Goal: Task Accomplishment & Management: Use online tool/utility

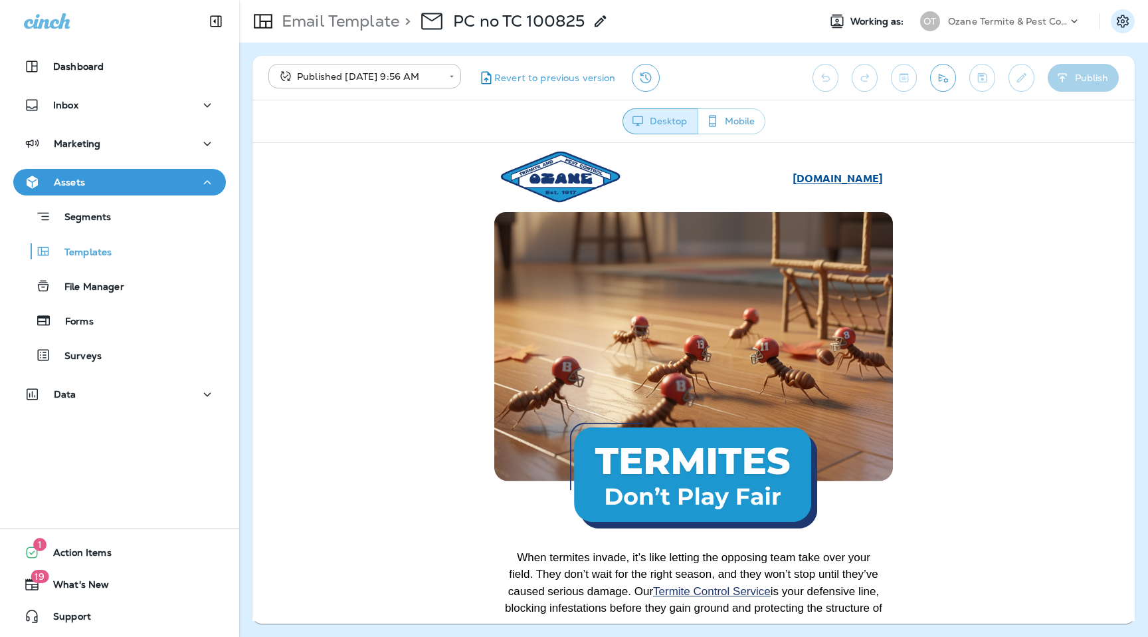
click at [1120, 19] on icon "Settings" at bounding box center [1123, 21] width 16 height 16
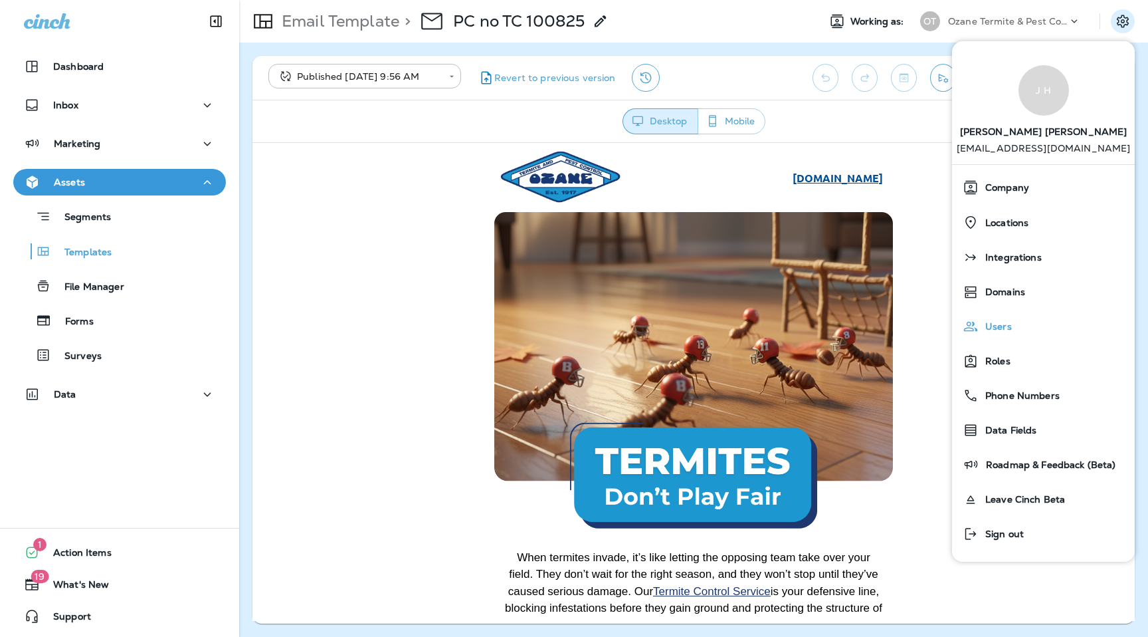
click at [1000, 318] on div "Users" at bounding box center [1044, 326] width 172 height 27
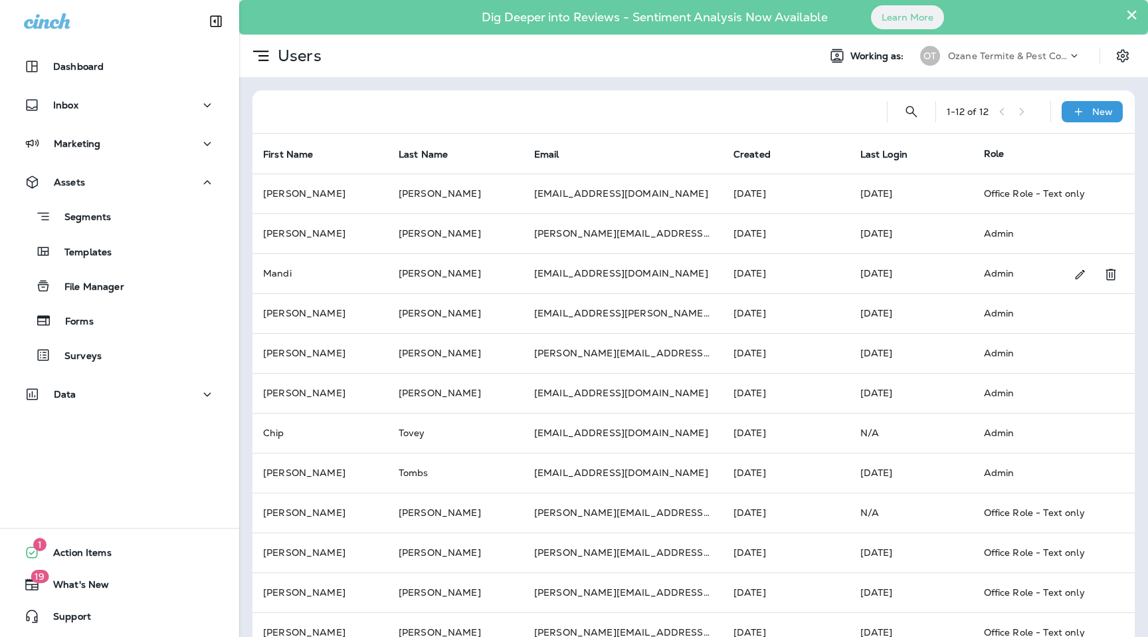
scroll to position [29, 0]
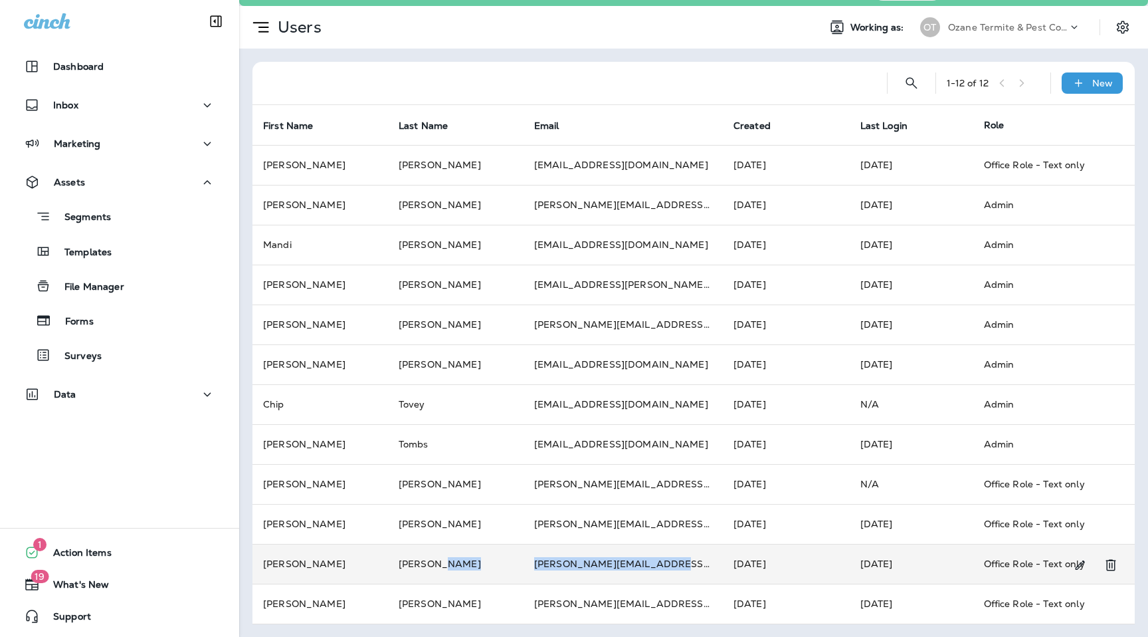
drag, startPoint x: 667, startPoint y: 566, endPoint x: 482, endPoint y: 566, distance: 184.8
click at [482, 566] on tr "[PERSON_NAME] [PERSON_NAME][EMAIL_ADDRESS][PERSON_NAME][PERSON_NAME][DOMAIN_NAM…" at bounding box center [694, 564] width 883 height 40
copy tr "[PERSON_NAME][EMAIL_ADDRESS][PERSON_NAME][PERSON_NAME][DOMAIN_NAME]"
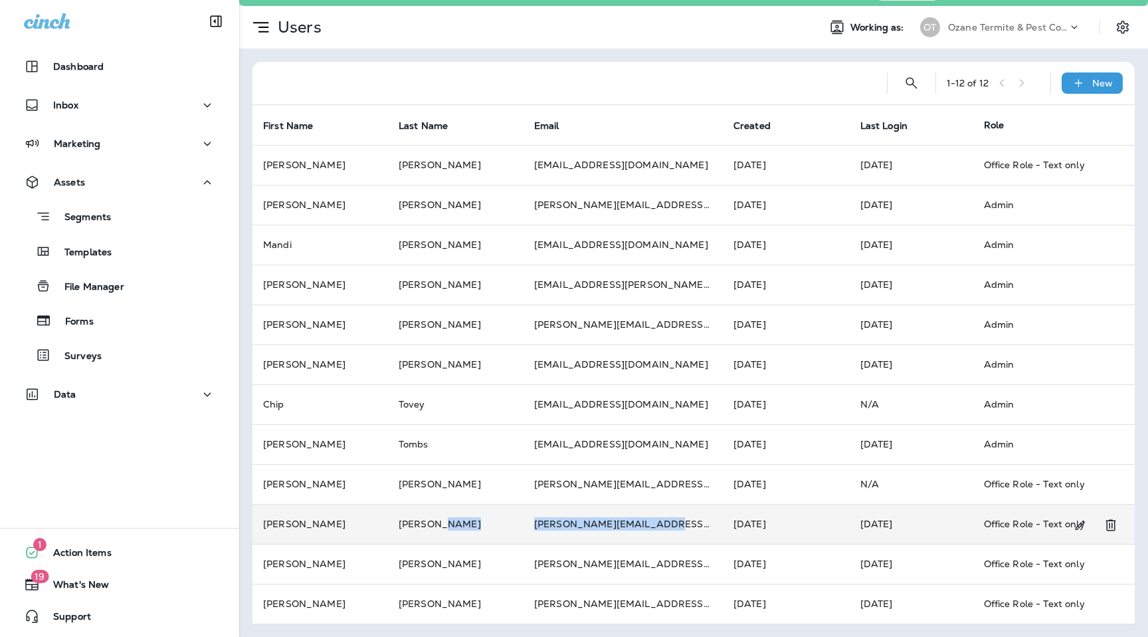
drag, startPoint x: 655, startPoint y: 530, endPoint x: 481, endPoint y: 530, distance: 174.1
click at [481, 530] on tr "[PERSON_NAME] [PERSON_NAME][EMAIL_ADDRESS][PERSON_NAME][PERSON_NAME][DOMAIN_NAM…" at bounding box center [694, 524] width 883 height 40
copy tr "[PERSON_NAME][EMAIL_ADDRESS][PERSON_NAME][PERSON_NAME][DOMAIN_NAME]"
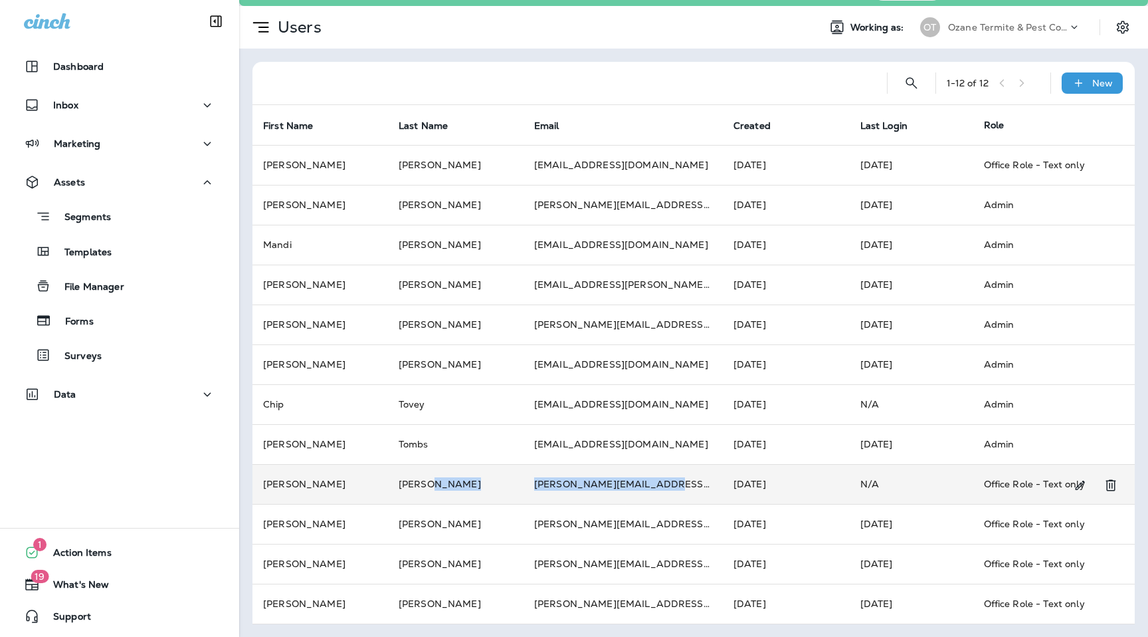
drag, startPoint x: 663, startPoint y: 483, endPoint x: 457, endPoint y: 483, distance: 206.7
click at [456, 483] on tr "[PERSON_NAME] [PERSON_NAME][EMAIL_ADDRESS][PERSON_NAME][PERSON_NAME][DOMAIN_NAM…" at bounding box center [694, 484] width 883 height 40
copy tr "[PERSON_NAME][EMAIL_ADDRESS][PERSON_NAME][PERSON_NAME][DOMAIN_NAME]"
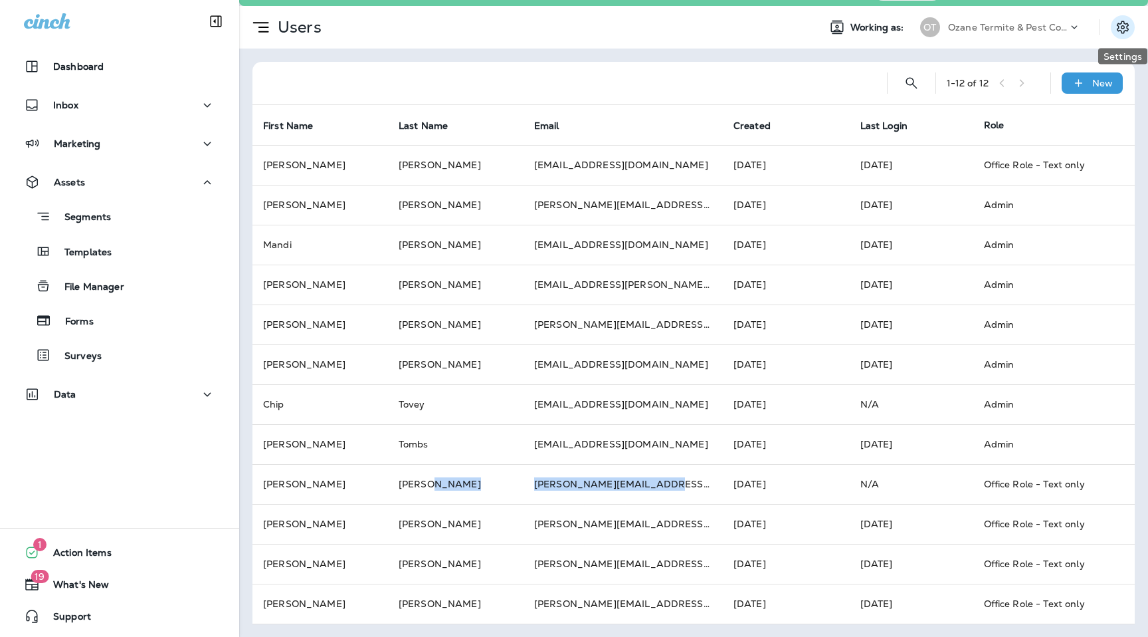
click at [1119, 32] on icon "Settings" at bounding box center [1123, 27] width 16 height 16
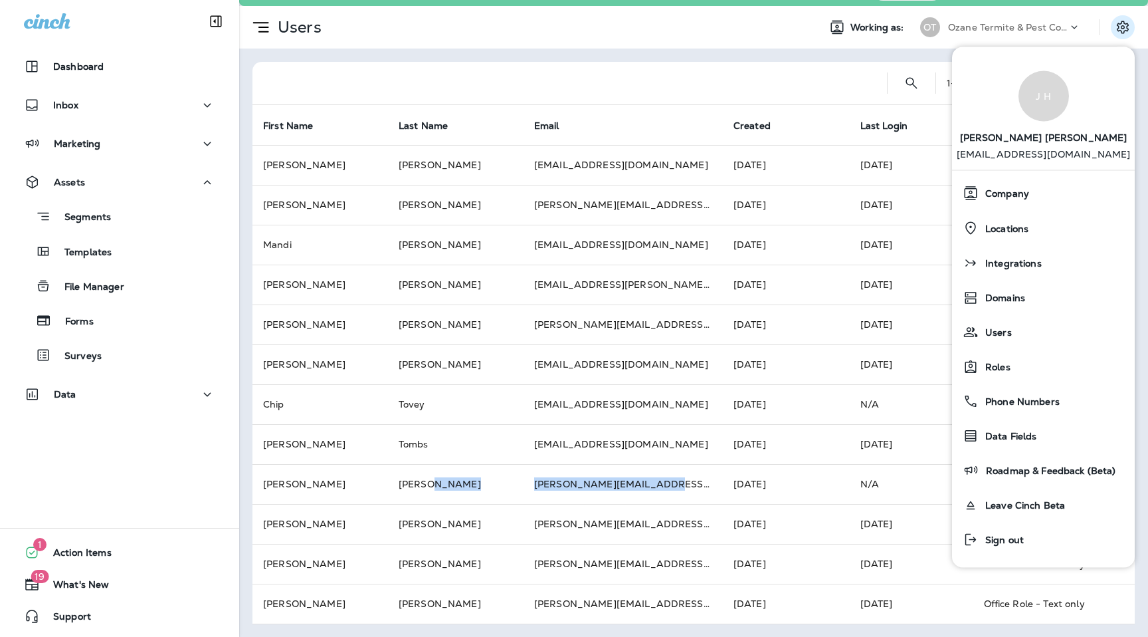
click at [1025, 15] on div "OT Ozane Termite & Pest Control" at bounding box center [1001, 27] width 177 height 27
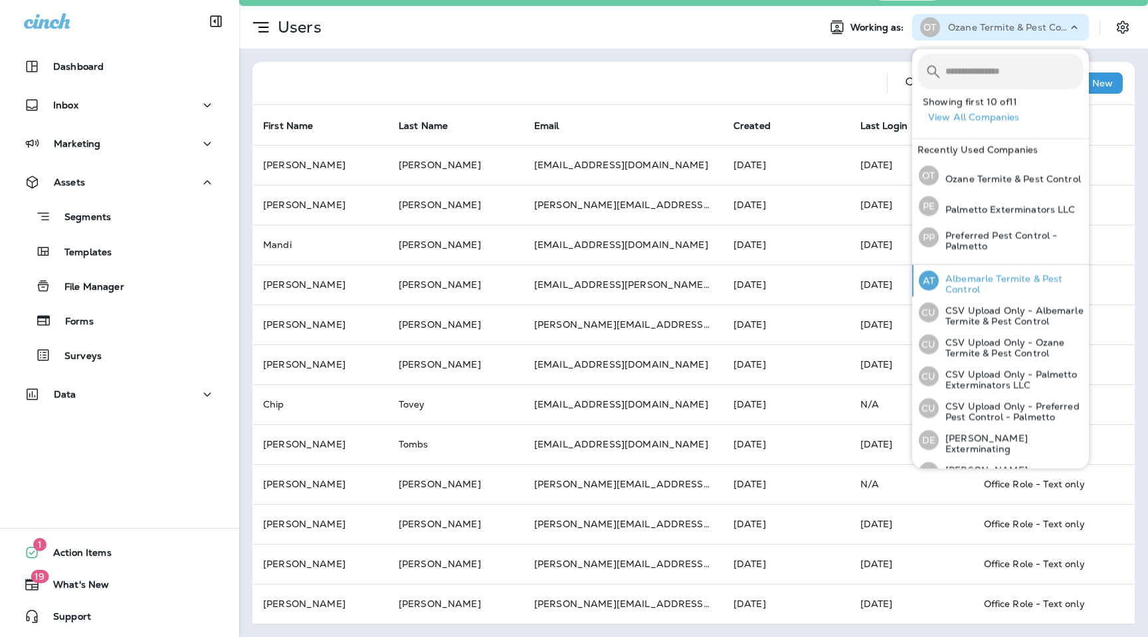
click at [966, 274] on p "Albemarle Termite & Pest Control" at bounding box center [1011, 283] width 145 height 21
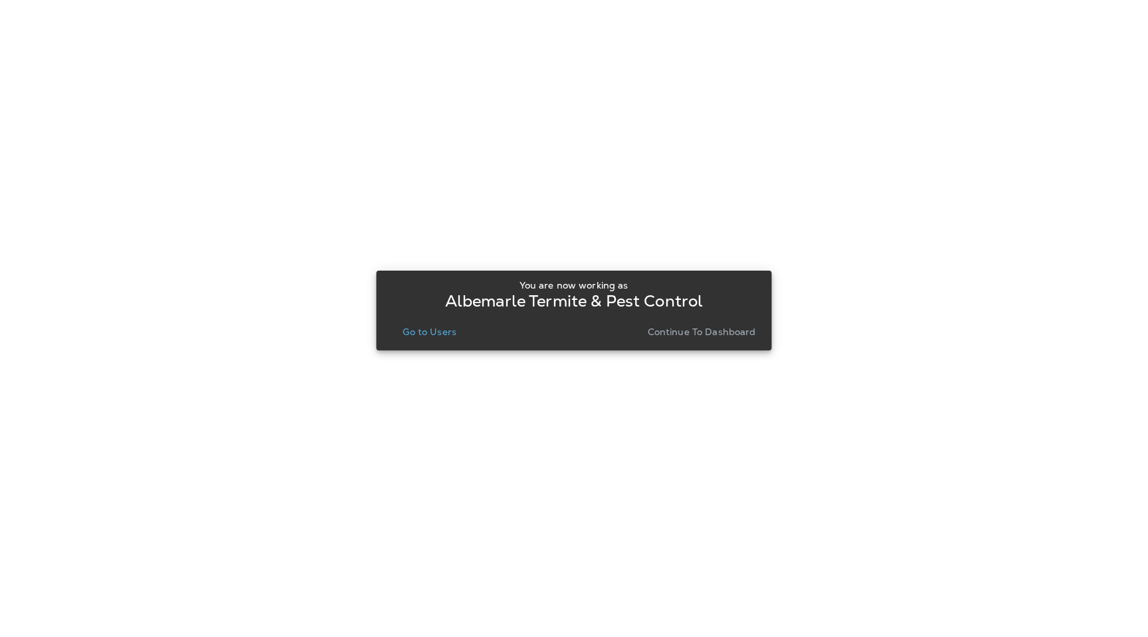
click at [418, 334] on p "Go to Users" at bounding box center [430, 331] width 54 height 11
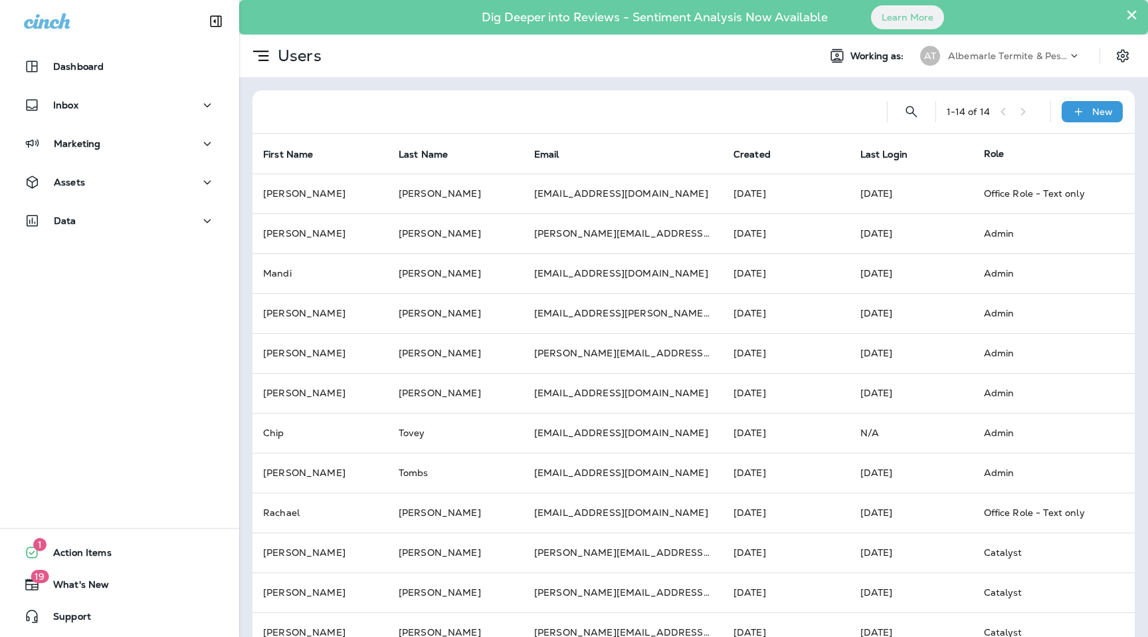
click at [1130, 13] on button "×" at bounding box center [1132, 14] width 13 height 21
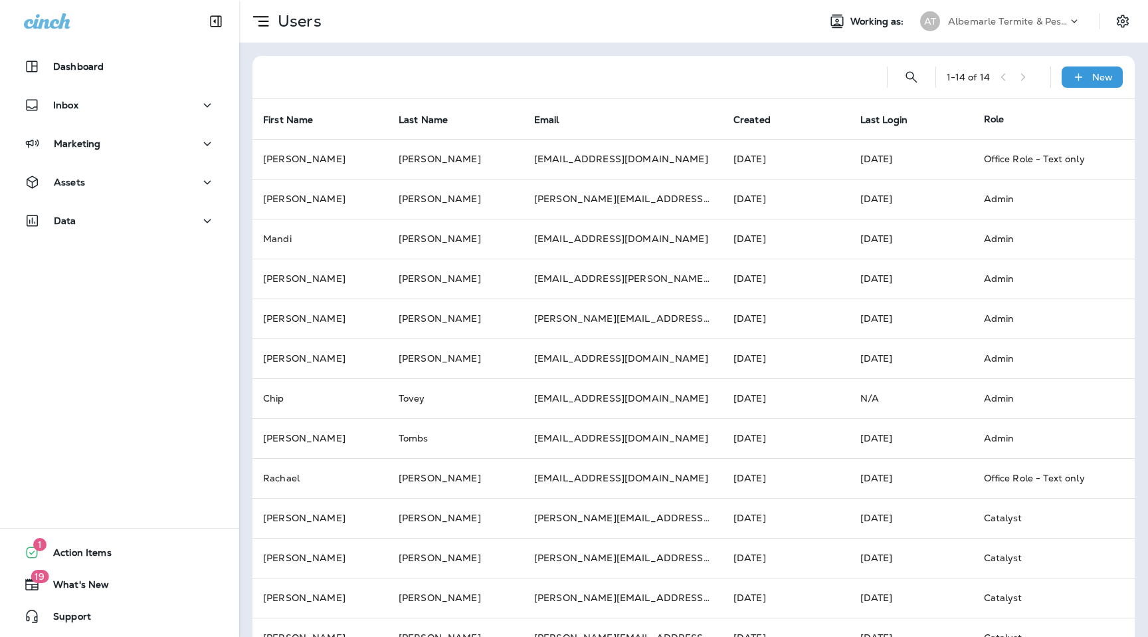
click at [1033, 29] on div "Albemarle Termite & Pest Control" at bounding box center [1008, 21] width 120 height 20
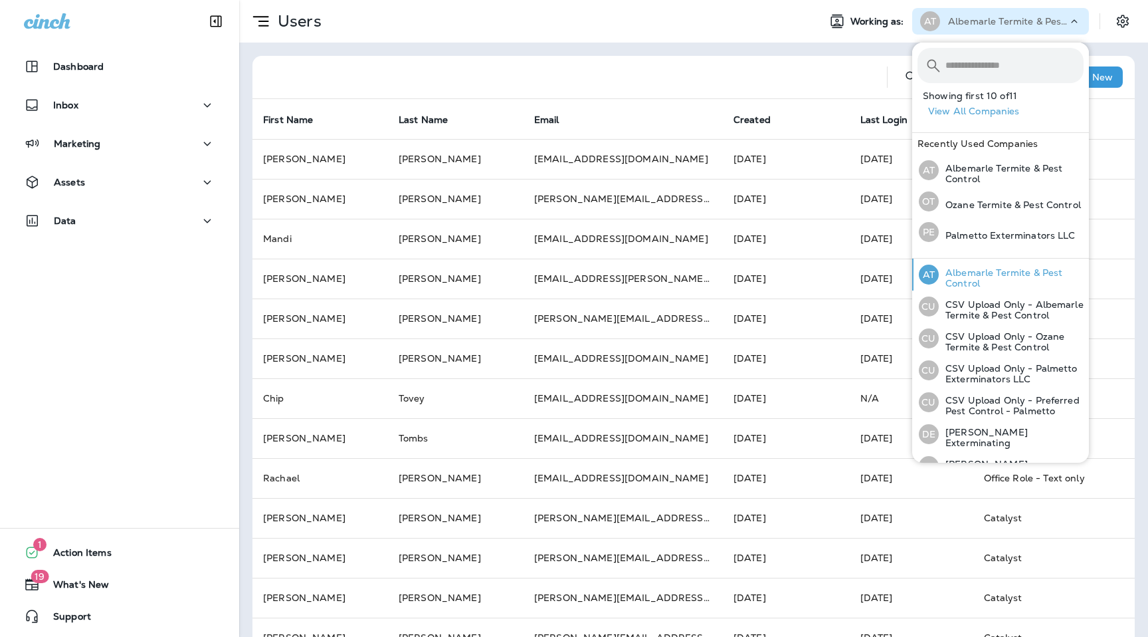
scroll to position [145, 0]
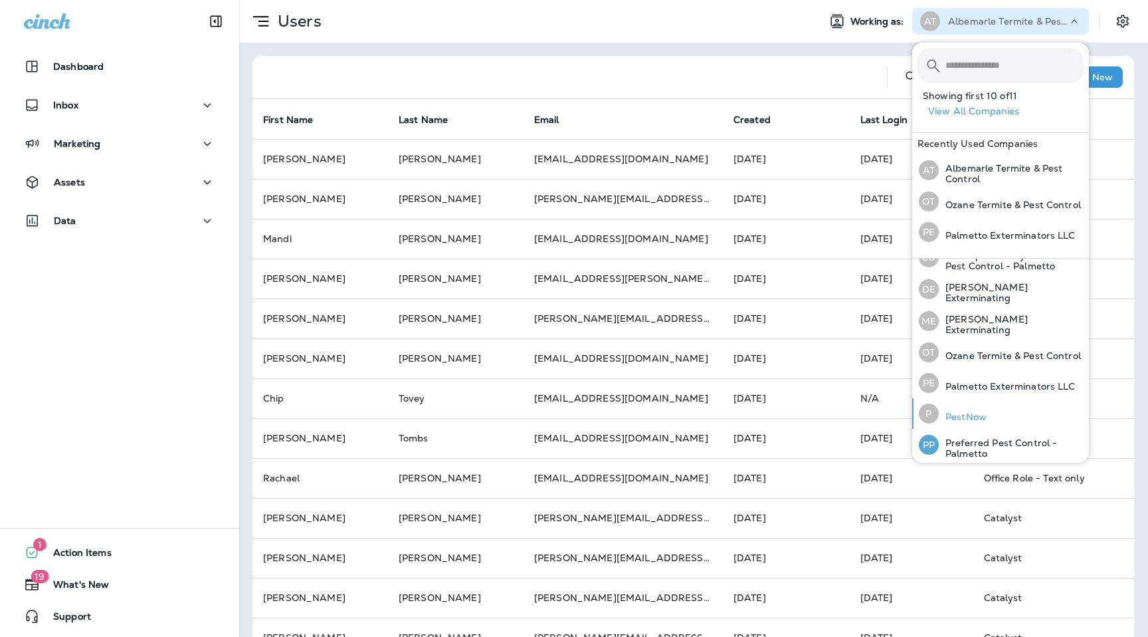
click at [992, 423] on button "P PestNow" at bounding box center [1001, 413] width 177 height 31
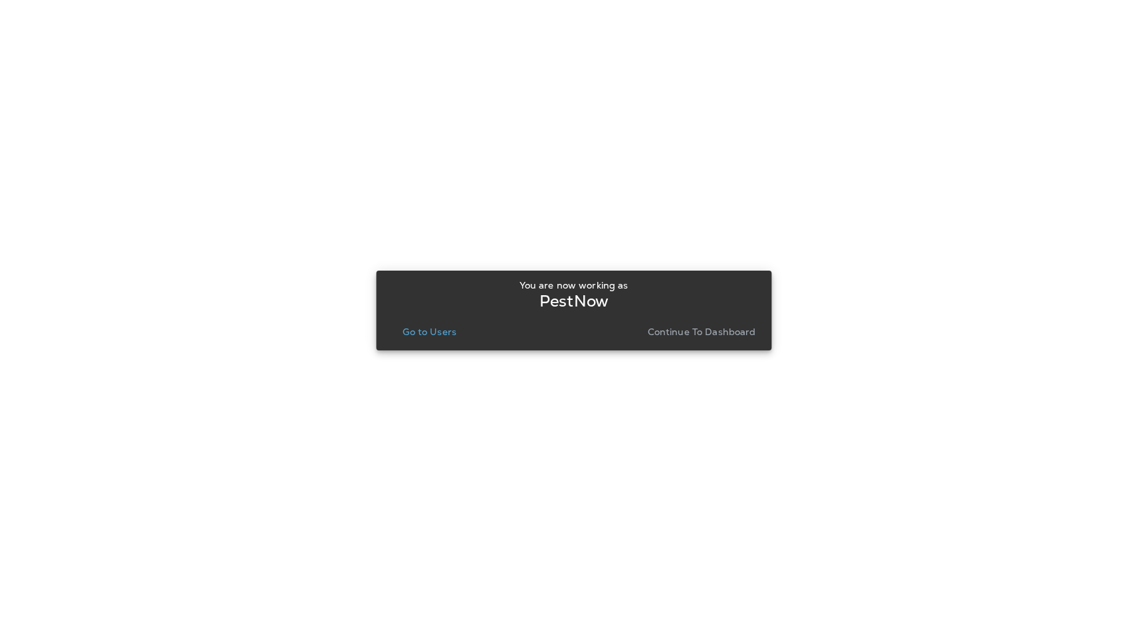
click at [716, 332] on p "Continue to Dashboard" at bounding box center [702, 331] width 108 height 11
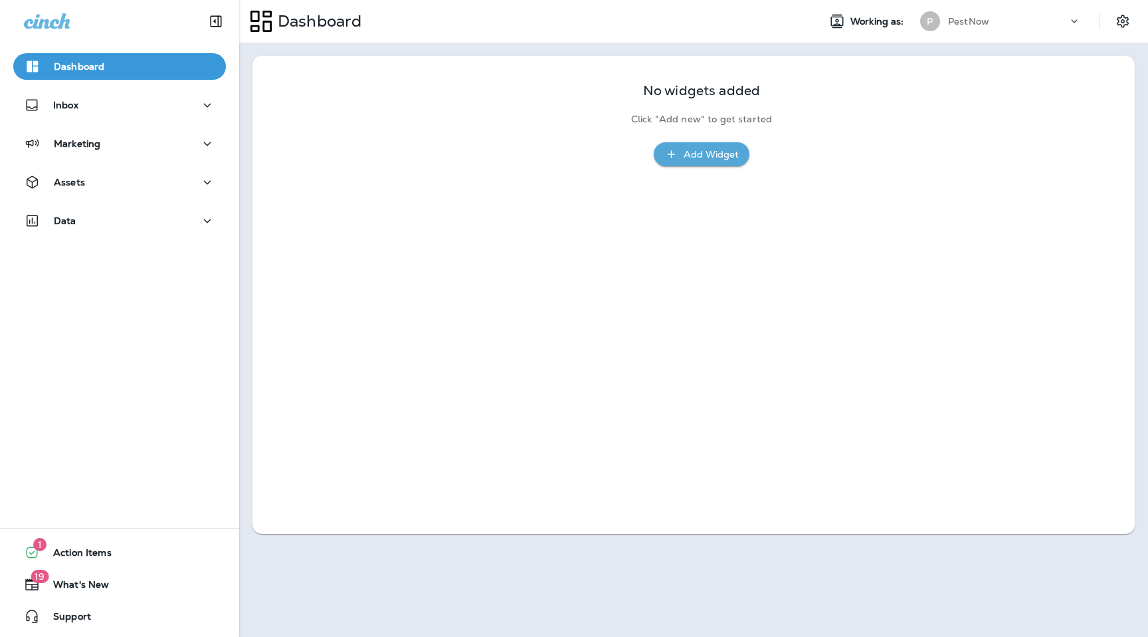
click at [1053, 23] on div "PestNow" at bounding box center [1008, 21] width 120 height 20
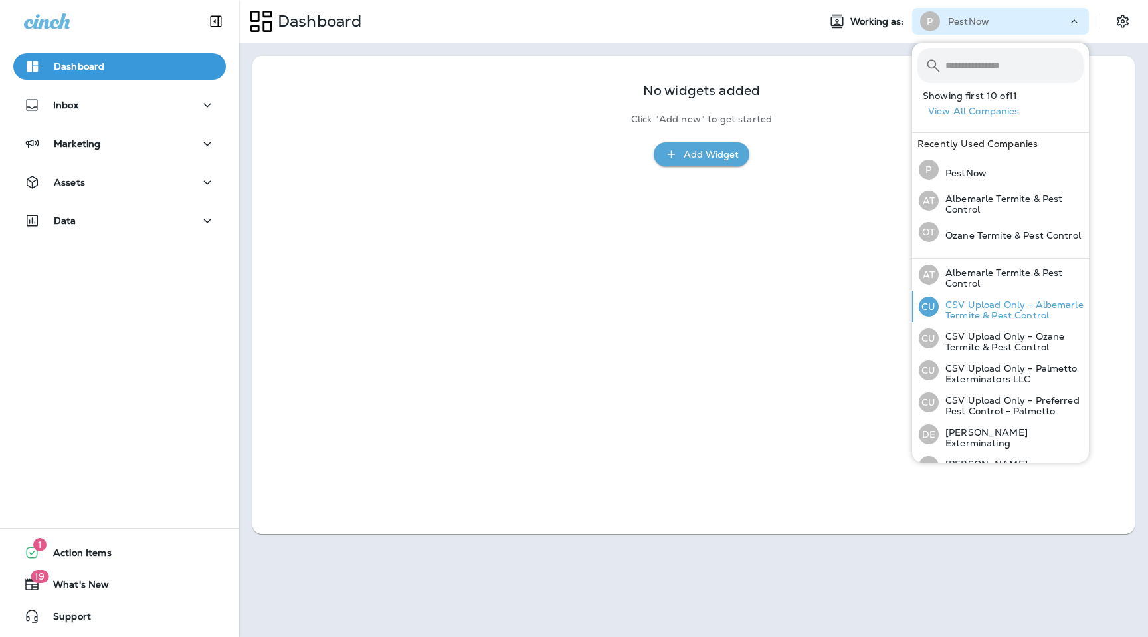
scroll to position [145, 0]
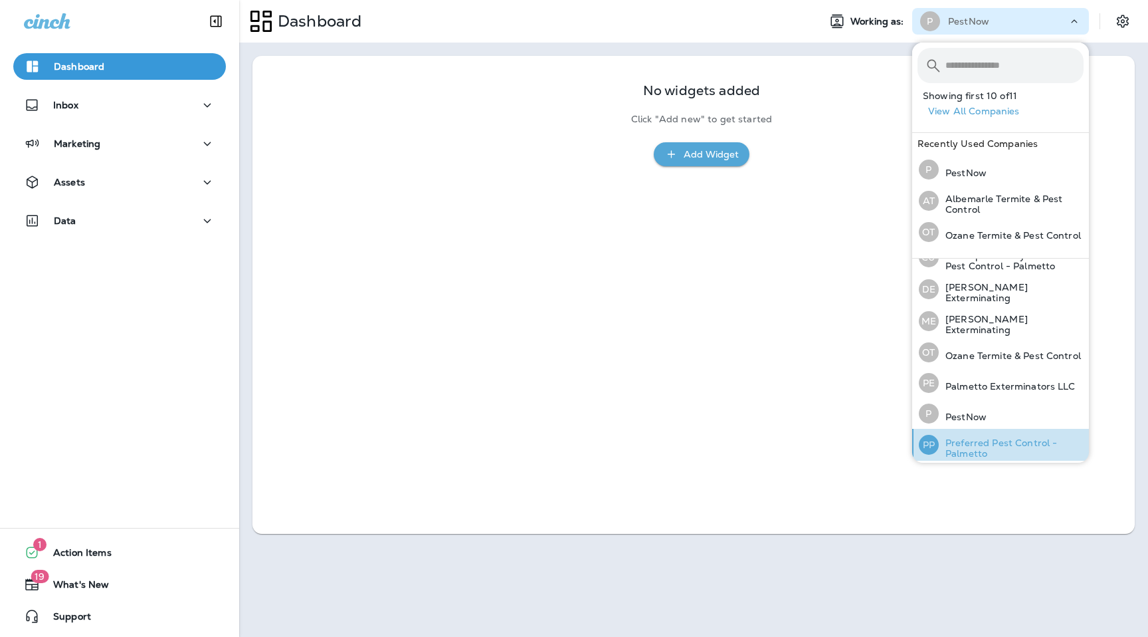
click at [972, 438] on p "Preferred Pest Control - Palmetto" at bounding box center [1011, 447] width 145 height 21
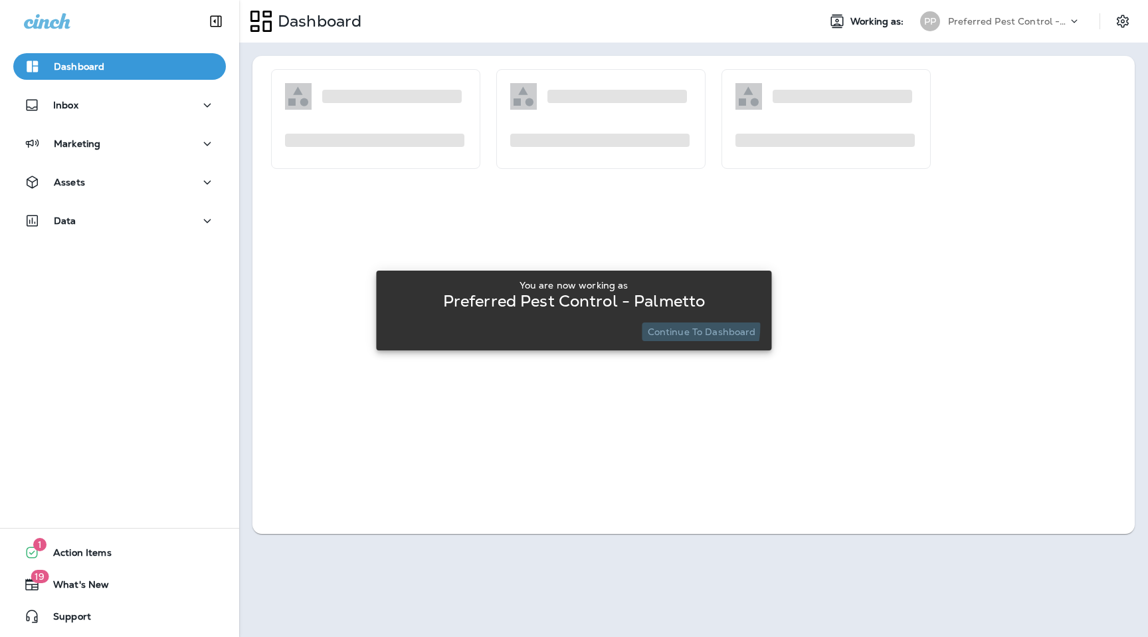
click at [678, 326] on p "Continue to Dashboard" at bounding box center [702, 331] width 108 height 11
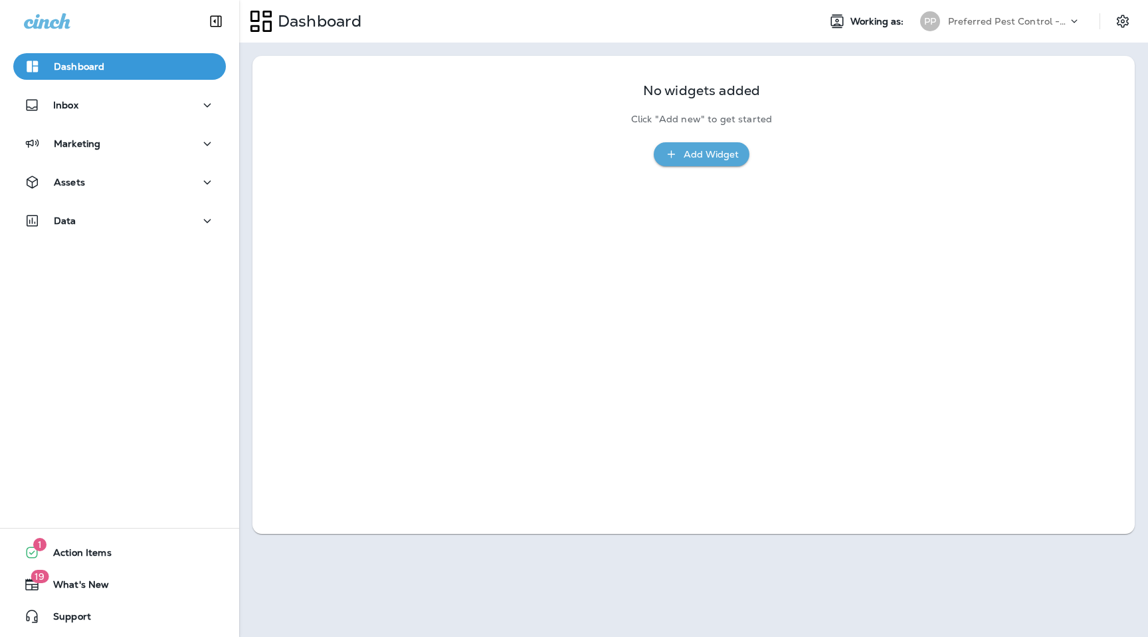
click at [104, 195] on div "Assets" at bounding box center [119, 185] width 239 height 33
click at [118, 176] on div "Assets" at bounding box center [119, 182] width 191 height 17
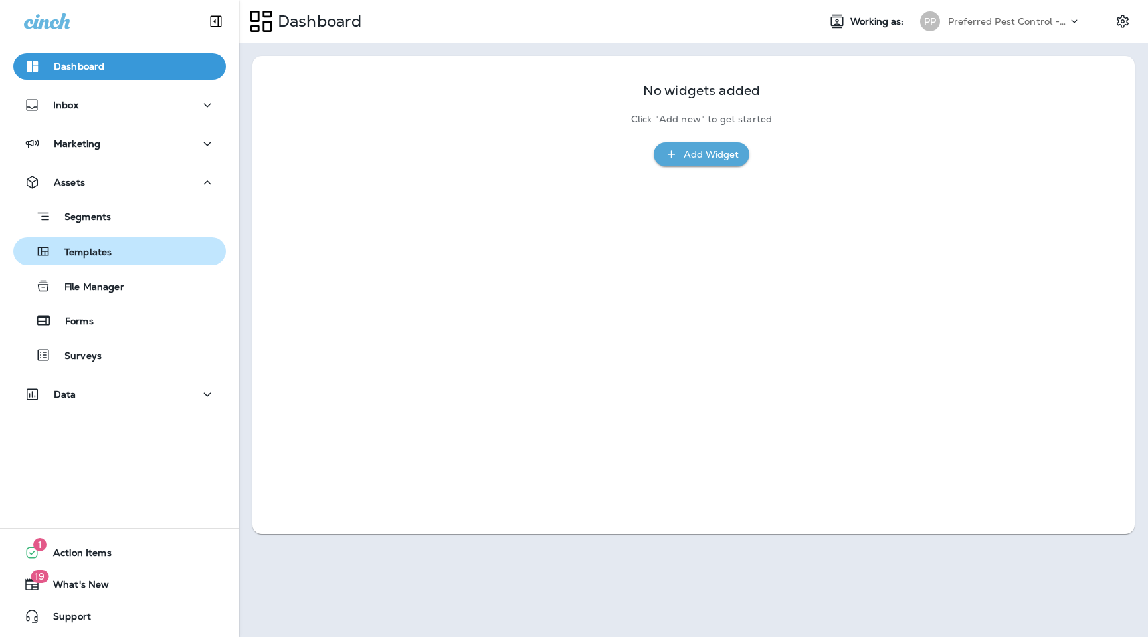
click at [132, 244] on div "Templates" at bounding box center [120, 251] width 202 height 20
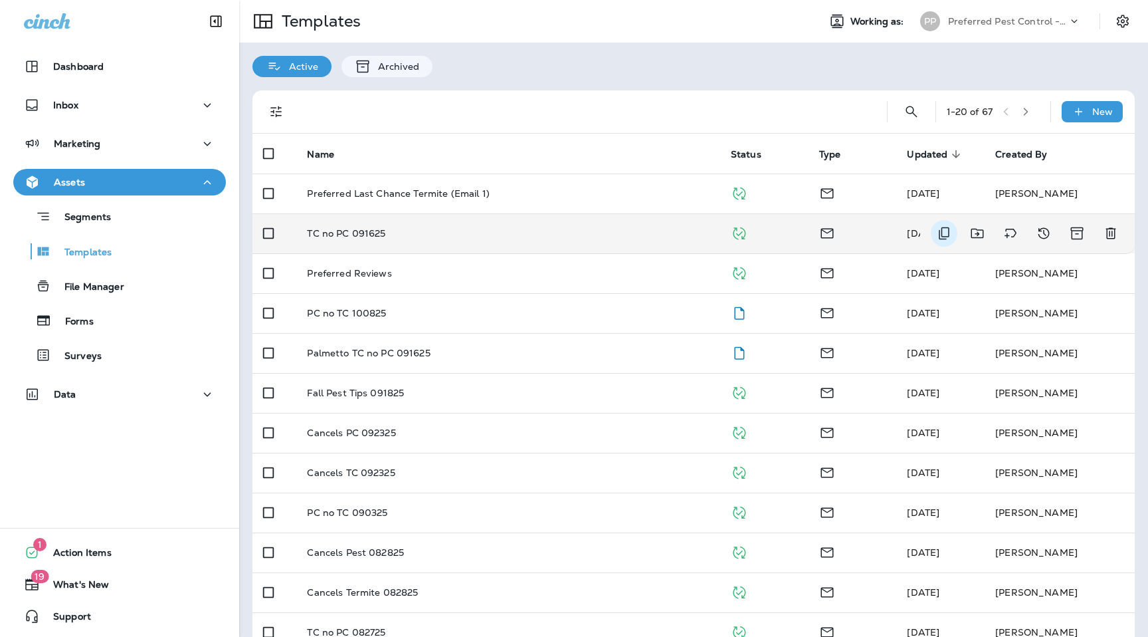
click at [943, 237] on icon "Duplicate" at bounding box center [944, 233] width 11 height 13
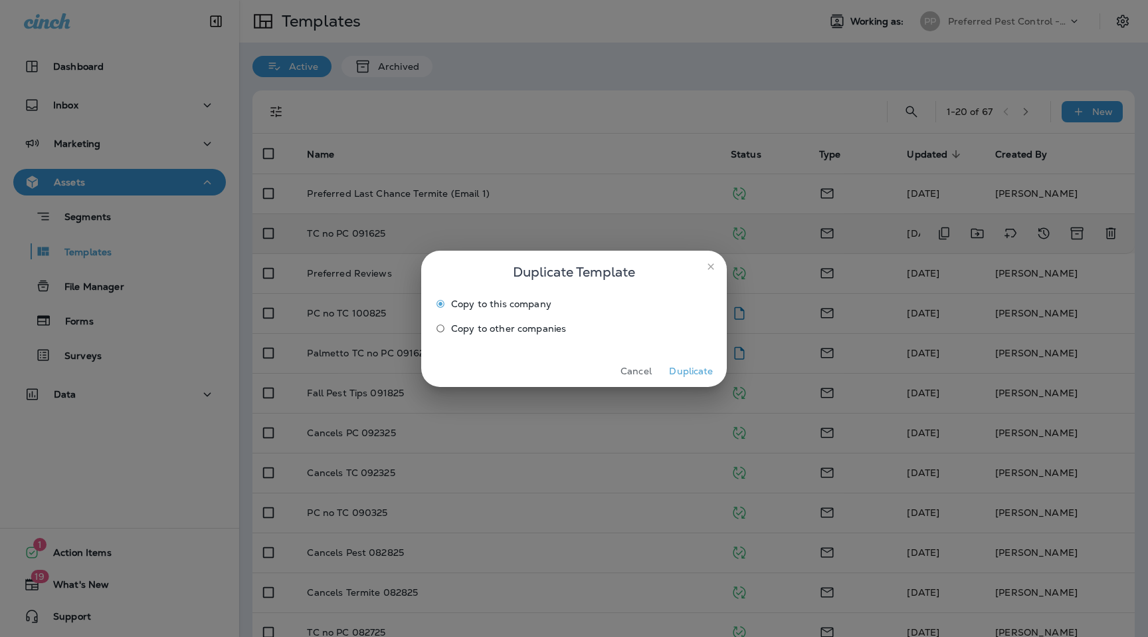
click at [700, 372] on button "Duplicate" at bounding box center [692, 371] width 50 height 21
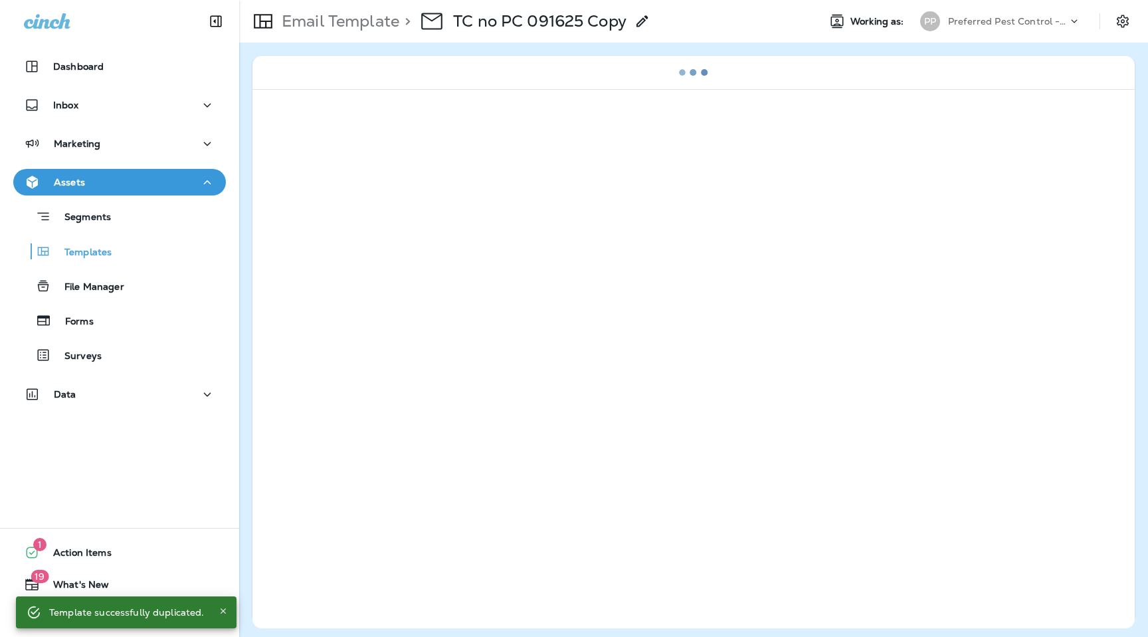
click at [642, 20] on icon at bounding box center [643, 21] width 16 height 16
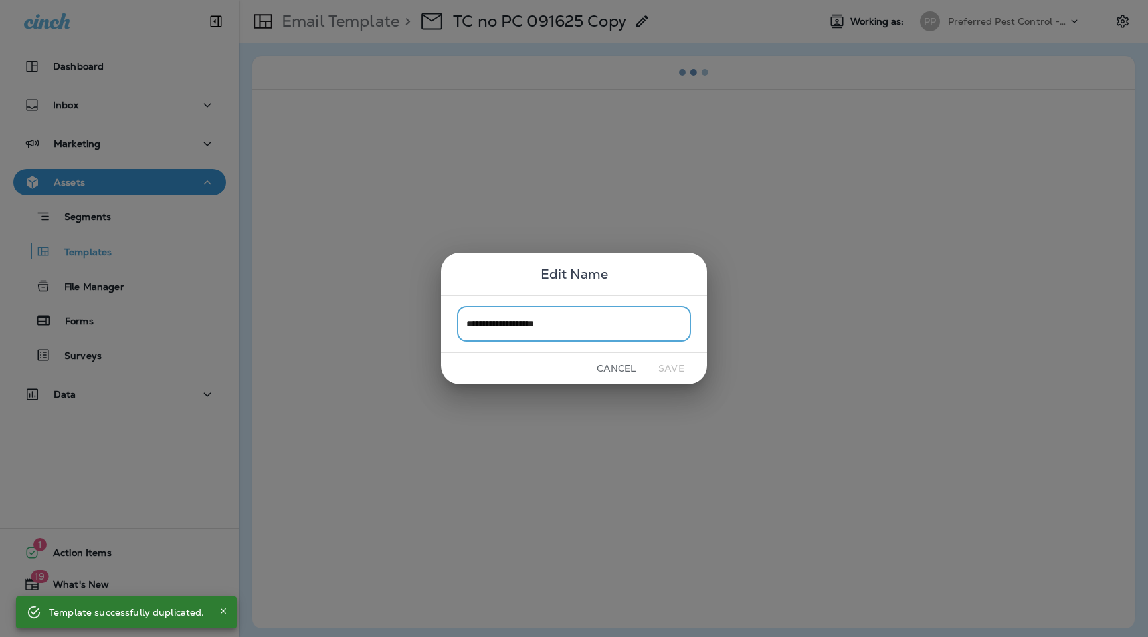
click at [547, 312] on input "**********" at bounding box center [574, 323] width 234 height 35
drag, startPoint x: 512, startPoint y: 328, endPoint x: 669, endPoint y: 328, distance: 156.8
click at [669, 328] on input "**********" at bounding box center [574, 323] width 234 height 35
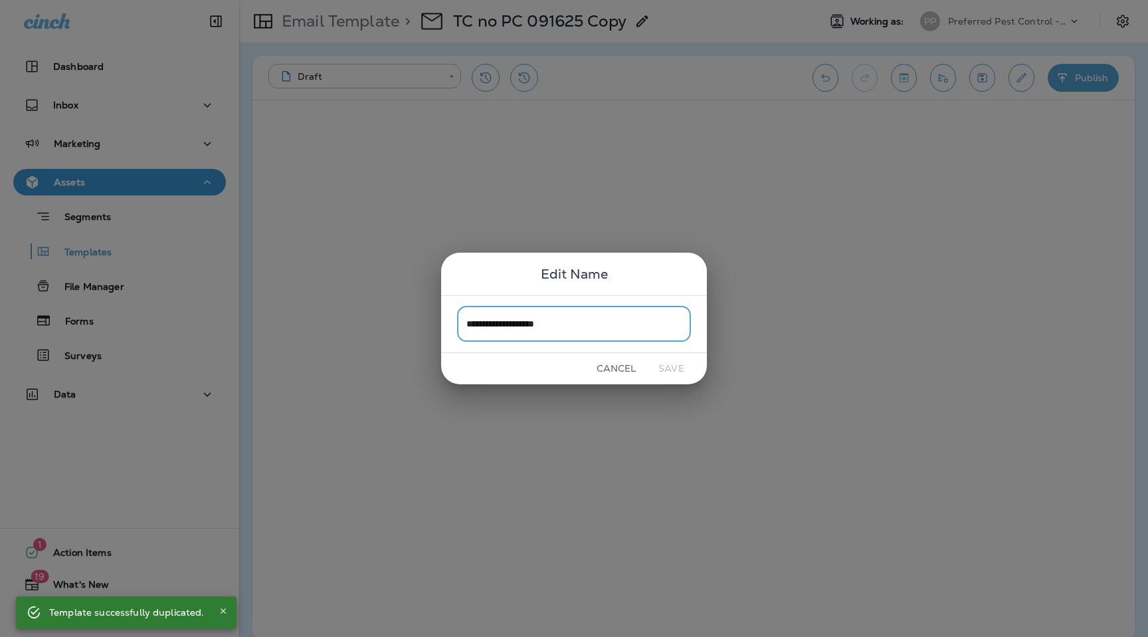
click at [519, 332] on input "**********" at bounding box center [574, 323] width 234 height 35
drag, startPoint x: 513, startPoint y: 325, endPoint x: 649, endPoint y: 324, distance: 136.3
click at [649, 324] on input "**********" at bounding box center [574, 323] width 234 height 35
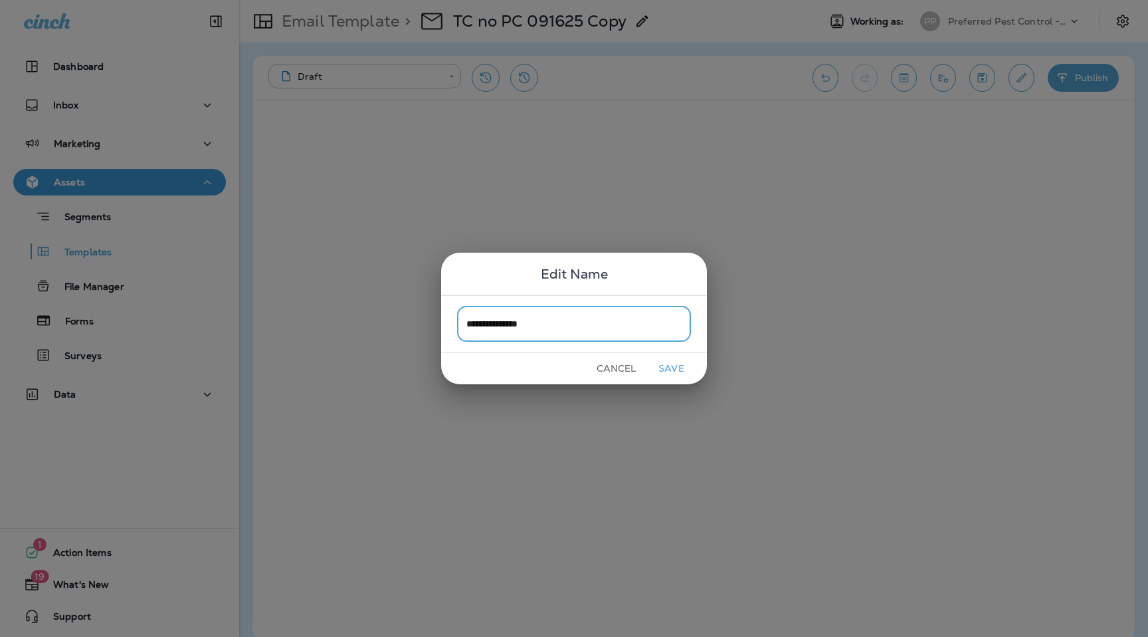
type input "**********"
click at [683, 369] on button "Save" at bounding box center [672, 368] width 50 height 21
